Goal: Task Accomplishment & Management: Complete application form

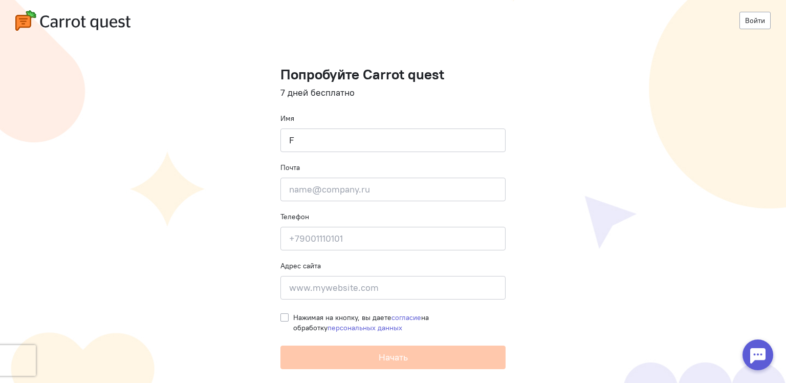
drag, startPoint x: 408, startPoint y: 142, endPoint x: 263, endPoint y: 142, distance: 145.4
click at [263, 142] on cq-registration "Войти Попробуйте Carrot quest 7 дней бесплатно Имя F Почта Введите почту Телефо…" at bounding box center [393, 191] width 786 height 383
type input "[PERSON_NAME]"
click at [765, 353] on div at bounding box center [758, 354] width 31 height 31
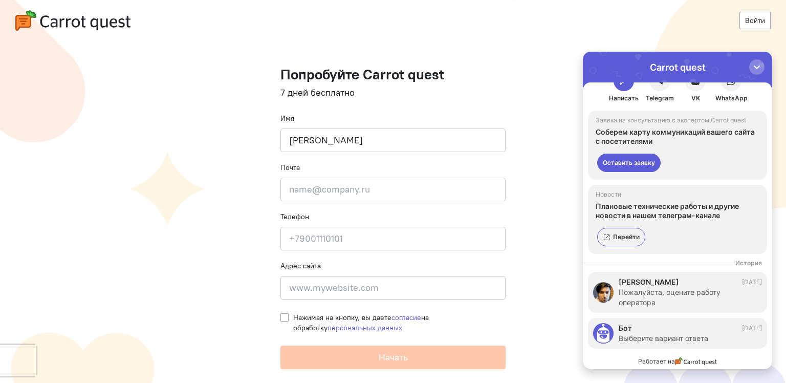
scroll to position [21, 0]
click at [756, 71] on div "button" at bounding box center [757, 67] width 10 height 10
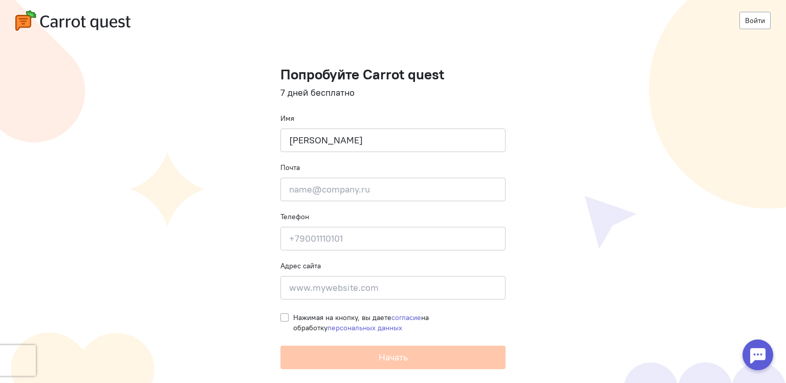
scroll to position [0, 0]
click at [338, 192] on input "email" at bounding box center [392, 190] width 225 height 24
type input "[EMAIL_ADDRESS][DOMAIN_NAME]"
type input "[PHONE_NUMBER]"
type input "400123, [GEOGRAPHIC_DATA], г. [GEOGRAPHIC_DATA], [GEOGRAPHIC_DATA], [GEOGRAPHIC…"
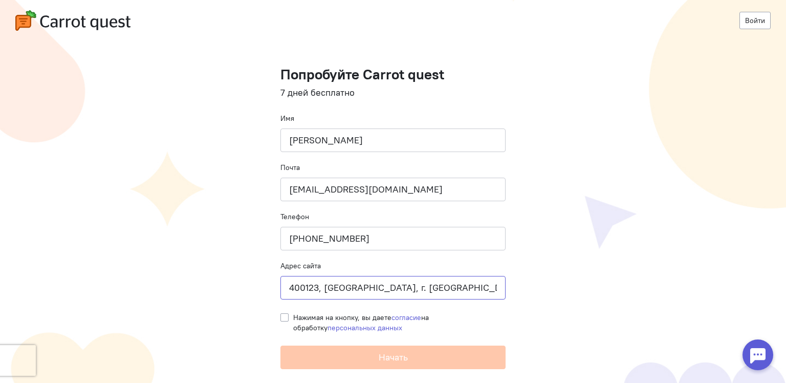
scroll to position [0, 12]
drag, startPoint x: 292, startPoint y: 288, endPoint x: 594, endPoint y: 298, distance: 301.6
click at [594, 298] on cq-registration "Войти Попробуйте Carrot quest 7 дней бесплатно Имя [PERSON_NAME] Почта [EMAIL_A…" at bounding box center [393, 191] width 786 height 383
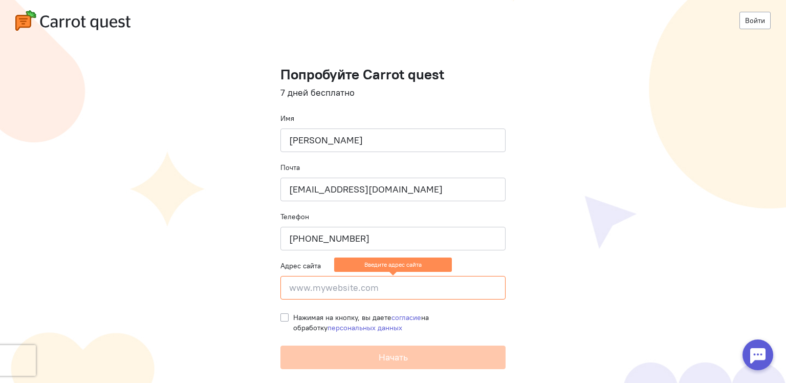
scroll to position [0, 0]
click at [350, 293] on input at bounding box center [392, 288] width 225 height 24
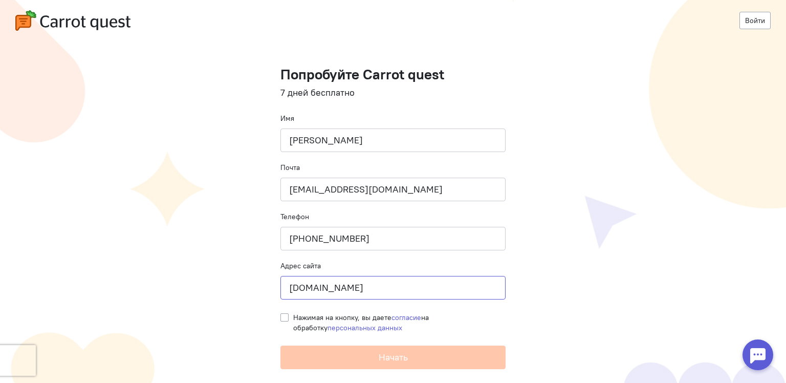
type input "[DOMAIN_NAME]"
click at [280, 320] on cq-registration "Войти Попробуйте Carrot quest 7 дней бесплатно Имя [PERSON_NAME] Почта [EMAIL_A…" at bounding box center [393, 191] width 786 height 383
click at [293, 320] on label "Нажимая на кнопку, вы даете согласие на обработку персональных данных" at bounding box center [399, 322] width 212 height 20
click at [284, 320] on input "Нажимая на кнопку, вы даете согласие на обработку персональных данных" at bounding box center [284, 316] width 8 height 9
checkbox input "true"
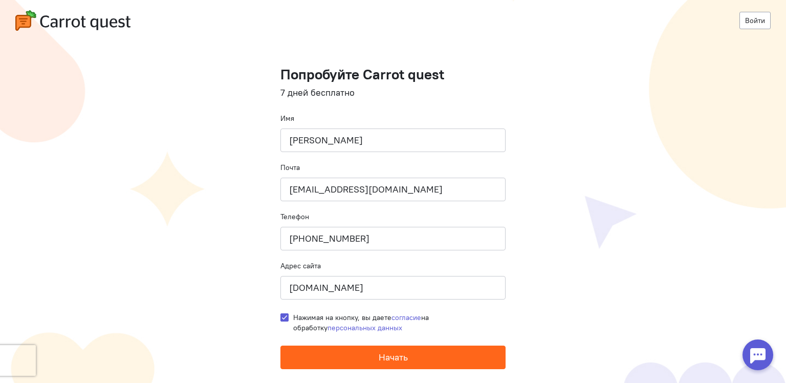
click at [374, 353] on button "Начать" at bounding box center [392, 357] width 225 height 24
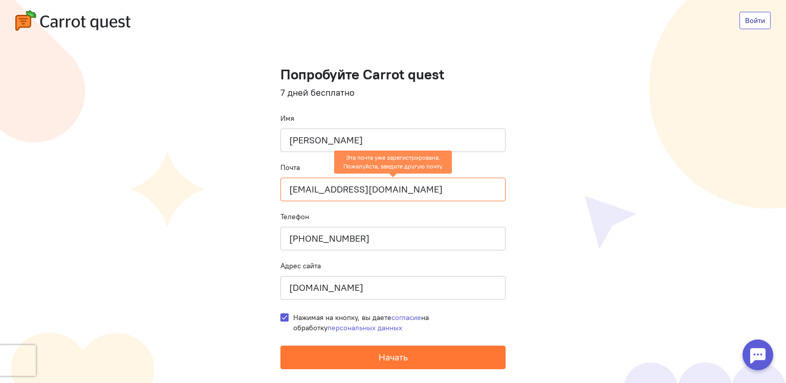
click at [747, 17] on link "Войти" at bounding box center [755, 20] width 31 height 17
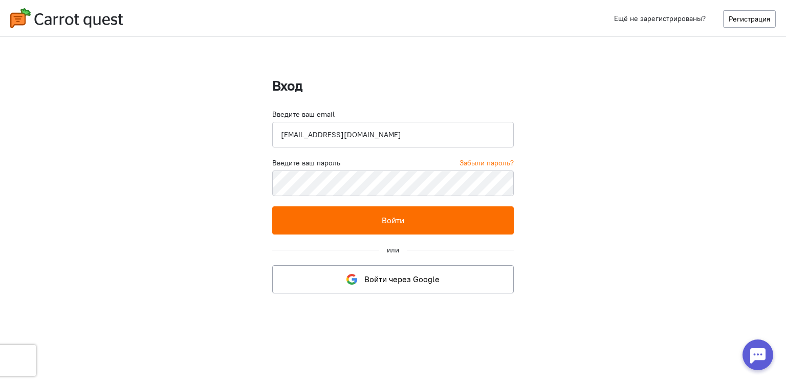
click at [382, 213] on button "Войти" at bounding box center [393, 220] width 242 height 28
